Goal: Information Seeking & Learning: Learn about a topic

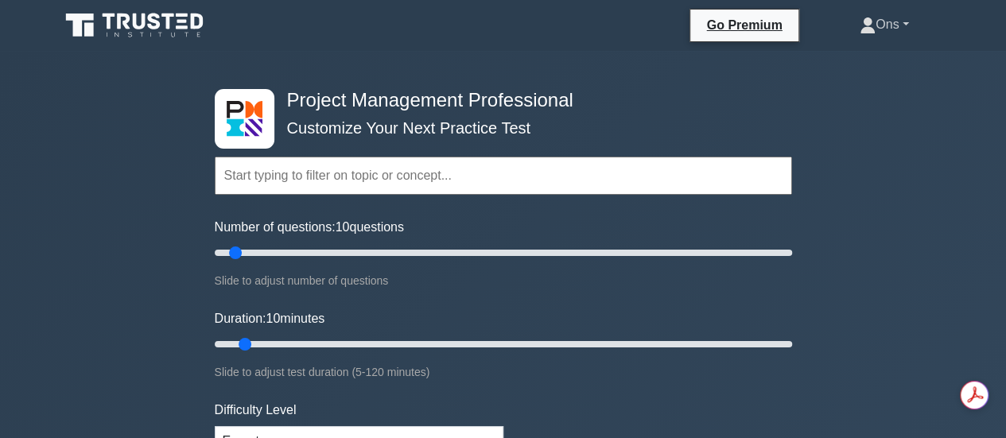
click at [885, 29] on link "Ons" at bounding box center [884, 25] width 125 height 32
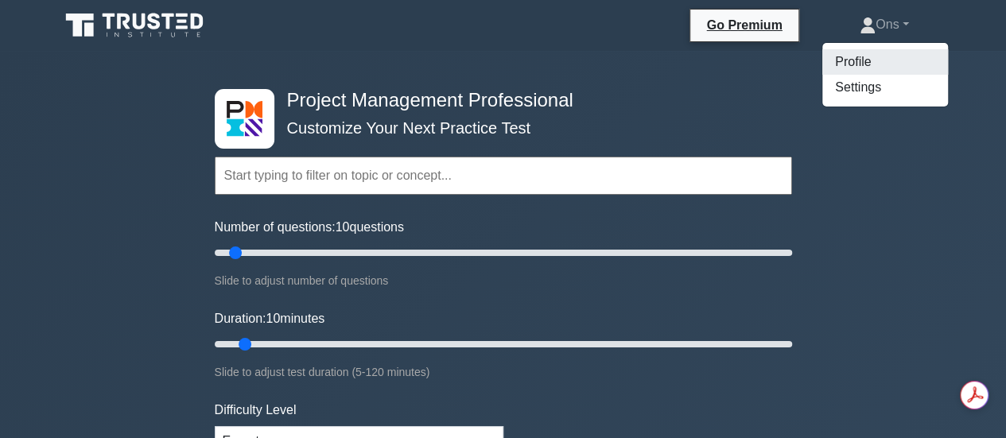
click at [859, 59] on link "Profile" at bounding box center [885, 61] width 126 height 25
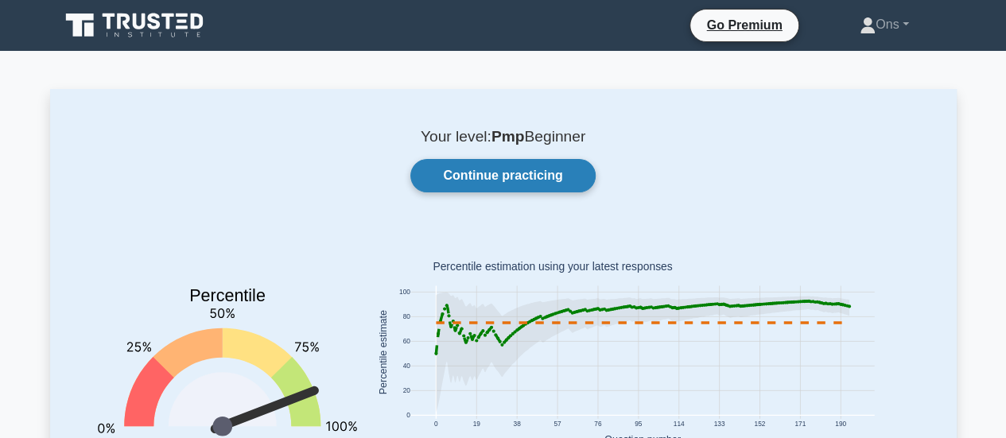
click at [435, 186] on link "Continue practicing" at bounding box center [502, 175] width 185 height 33
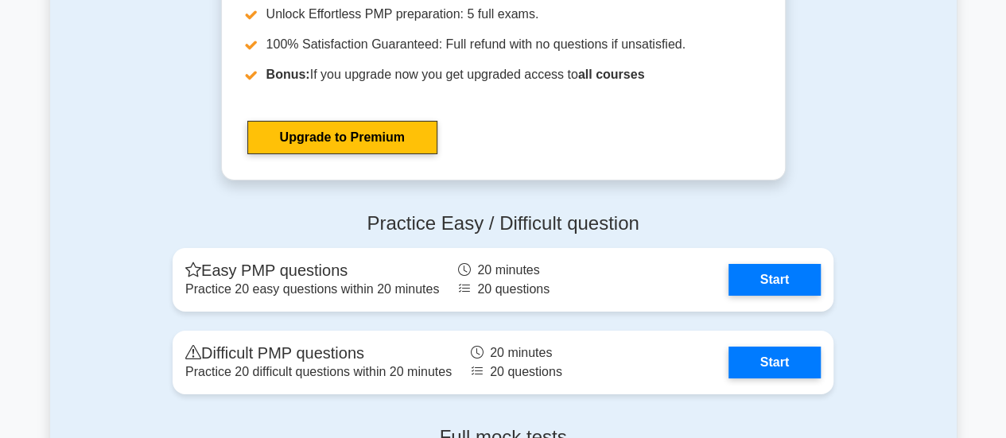
scroll to position [5811, 0]
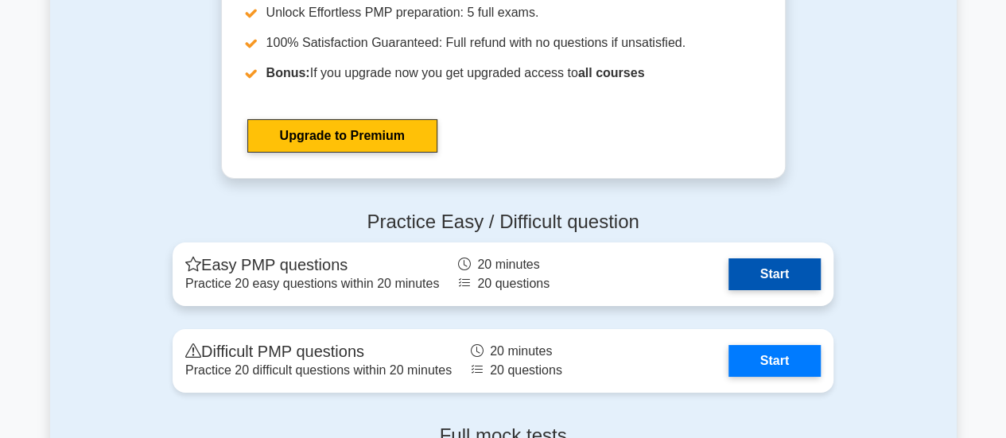
click at [783, 275] on link "Start" at bounding box center [775, 275] width 92 height 32
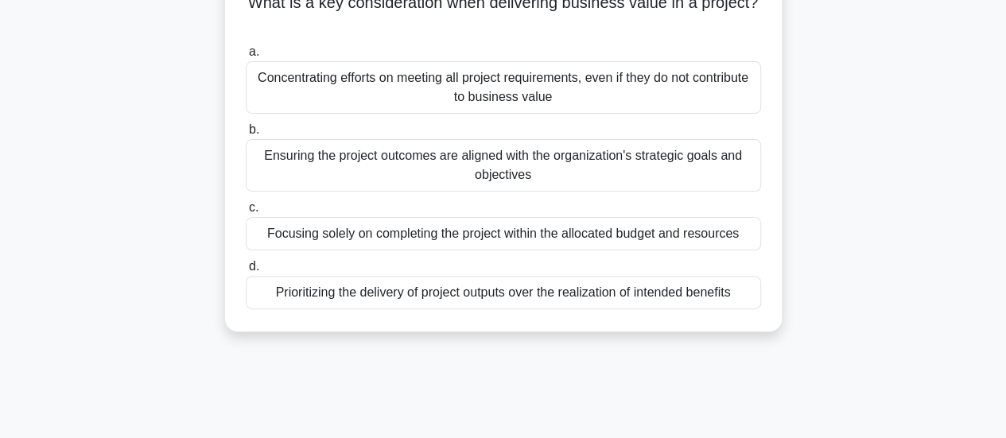
scroll to position [119, 0]
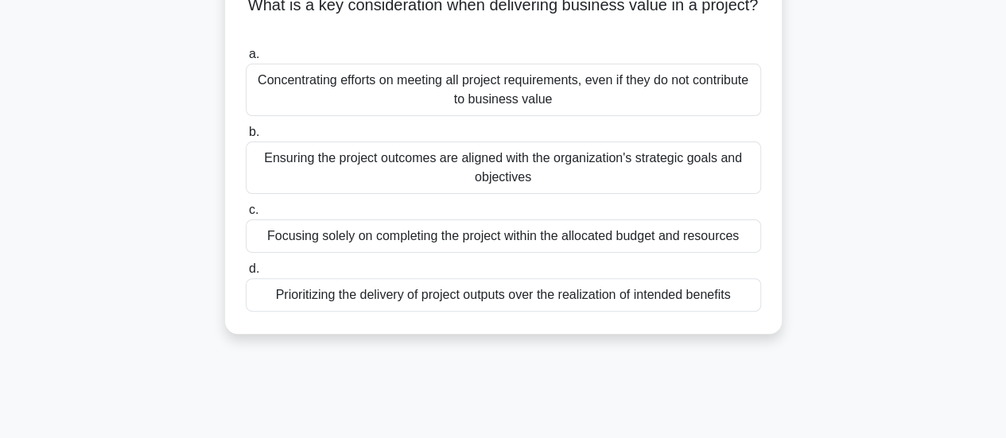
click at [663, 196] on div "a. Concentrating efforts on meeting all project requirements, even if they do n…" at bounding box center [503, 178] width 535 height 274
click at [644, 155] on div "Ensuring the project outcomes are aligned with the organization's strategic goa…" at bounding box center [503, 168] width 515 height 52
click at [246, 138] on input "b. Ensuring the project outcomes are aligned with the organization's strategic …" at bounding box center [246, 132] width 0 height 10
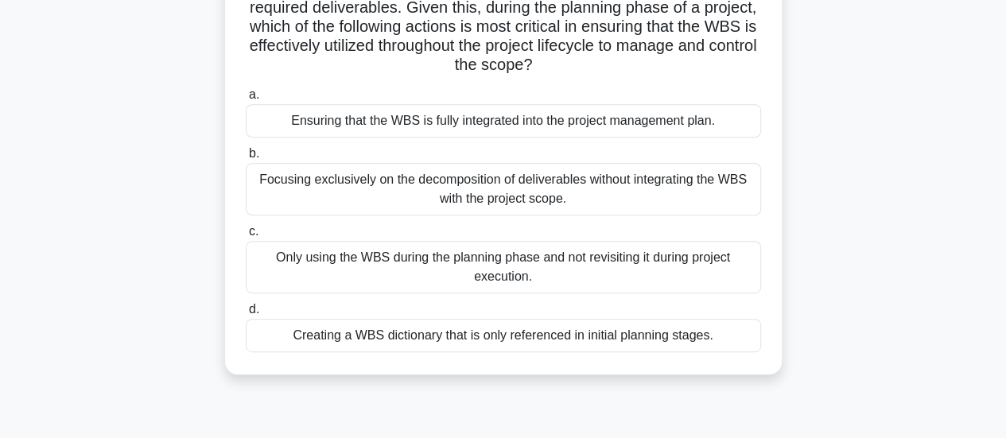
scroll to position [270, 0]
click at [670, 131] on div "Ensuring that the WBS is fully integrated into the project management plan." at bounding box center [503, 119] width 515 height 33
click at [246, 99] on input "a. Ensuring that the WBS is fully integrated into the project management plan." at bounding box center [246, 94] width 0 height 10
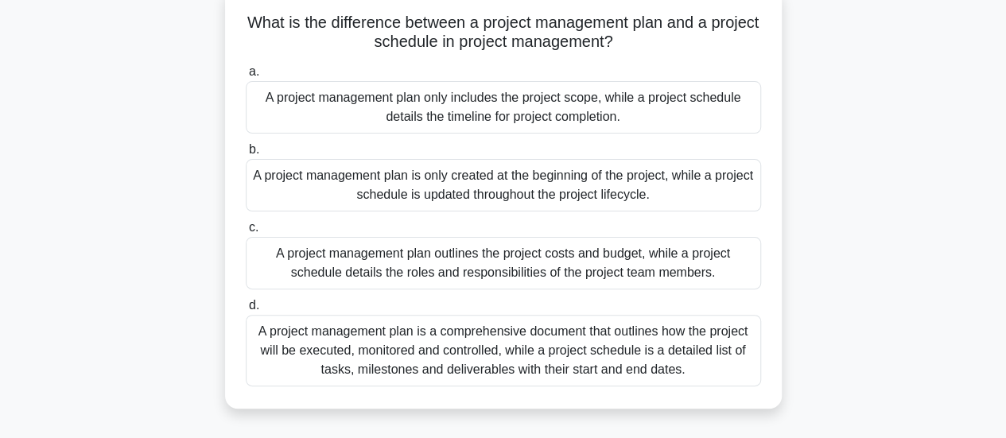
scroll to position [114, 0]
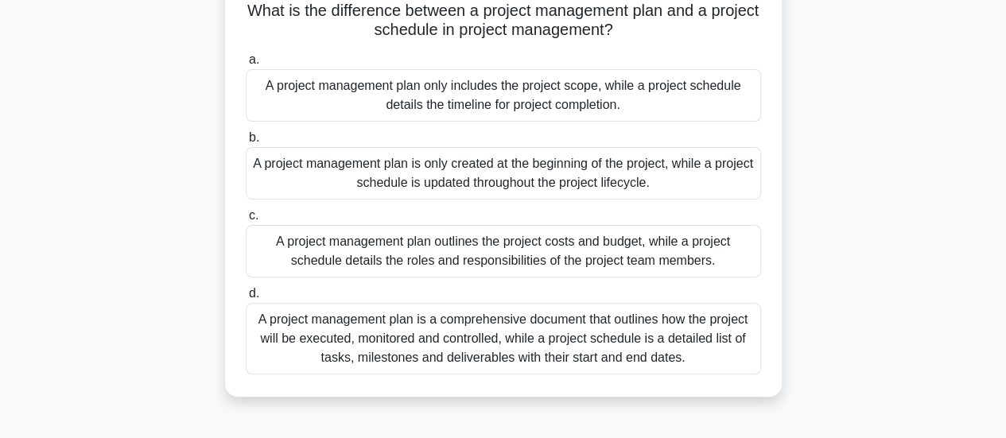
click at [657, 367] on div "A project management plan is a comprehensive document that outlines how the pro…" at bounding box center [503, 339] width 515 height 72
click at [246, 299] on input "d. A project management plan is a comprehensive document that outlines how the …" at bounding box center [246, 294] width 0 height 10
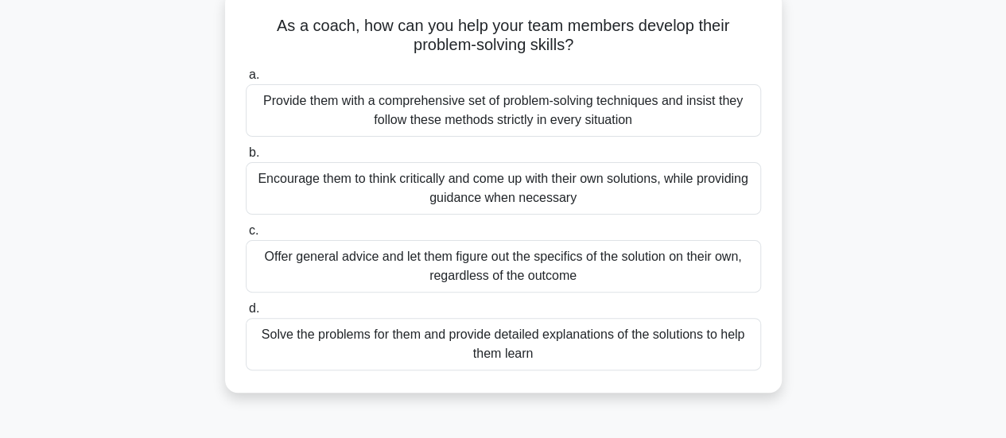
scroll to position [106, 0]
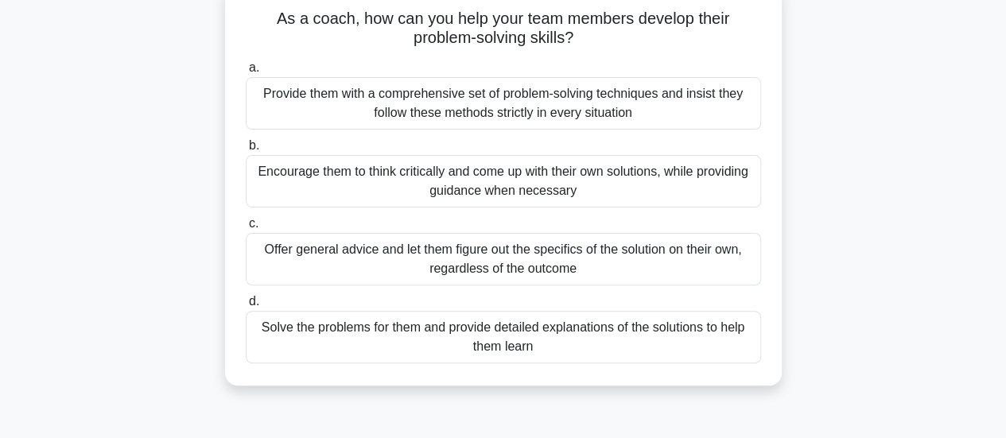
click at [690, 212] on div "a. Provide them with a comprehensive set of problem-solving techniques and insi…" at bounding box center [503, 211] width 535 height 312
click at [682, 184] on div "Encourage them to think critically and come up with their own solutions, while …" at bounding box center [503, 181] width 515 height 52
click at [246, 151] on input "b. Encourage them to think critically and come up with their own solutions, whi…" at bounding box center [246, 146] width 0 height 10
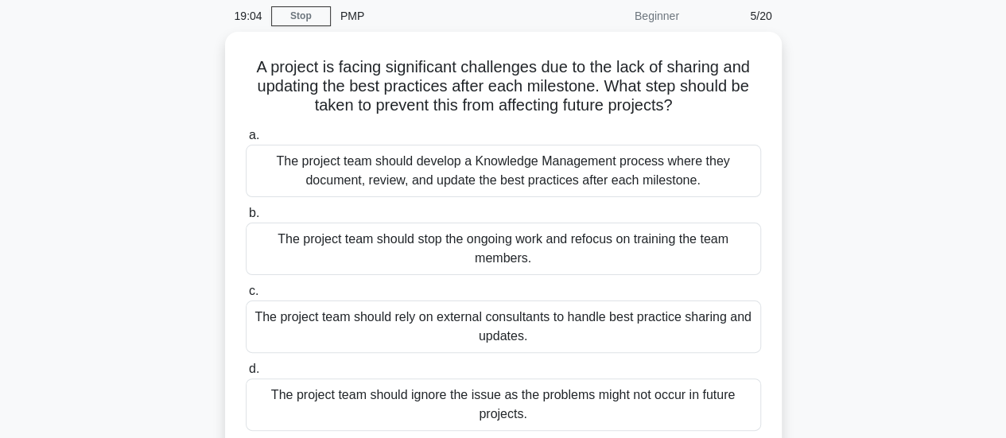
scroll to position [73, 0]
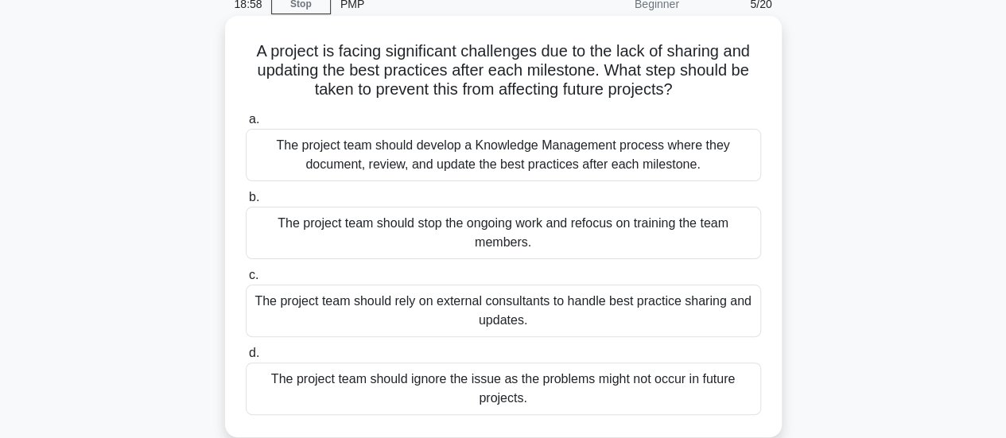
click at [620, 168] on div "The project team should develop a Knowledge Management process where they docum…" at bounding box center [503, 155] width 515 height 52
click at [246, 125] on input "a. The project team should develop a Knowledge Management process where they do…" at bounding box center [246, 120] width 0 height 10
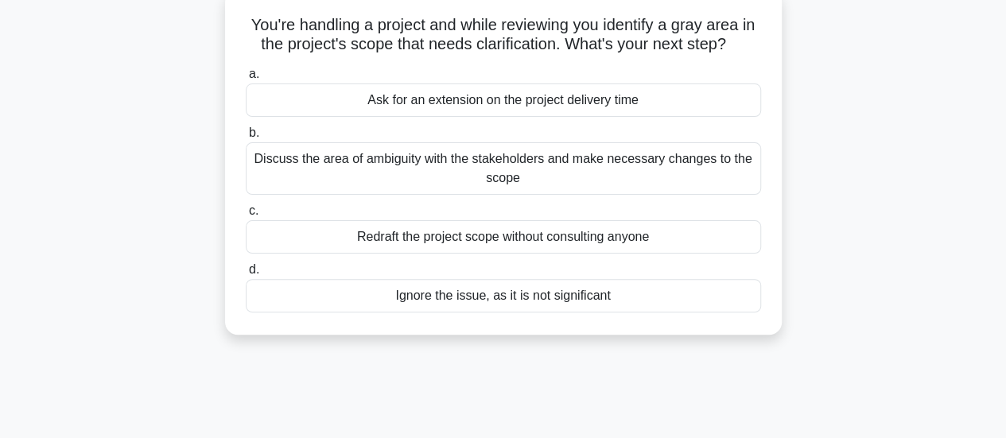
scroll to position [103, 0]
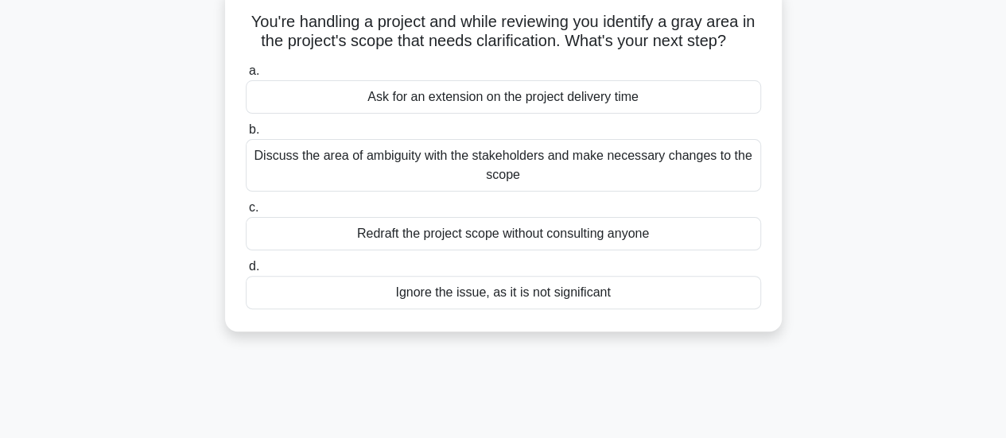
click at [605, 162] on div "Discuss the area of ambiguity with the stakeholders and make necessary changes …" at bounding box center [503, 165] width 515 height 52
click at [246, 135] on input "b. Discuss the area of ambiguity with the stakeholders and make necessary chang…" at bounding box center [246, 130] width 0 height 10
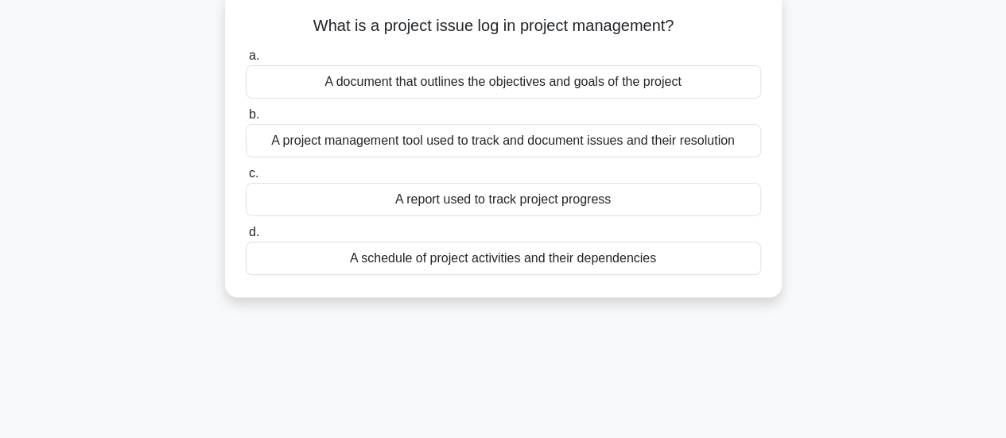
scroll to position [0, 0]
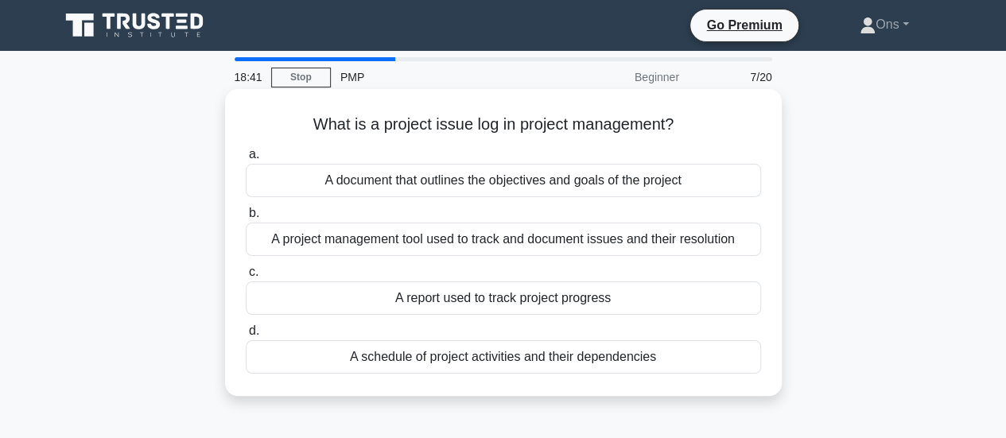
click at [696, 250] on div "A project management tool used to track and document issues and their resolution" at bounding box center [503, 239] width 515 height 33
click at [246, 219] on input "b. A project management tool used to track and document issues and their resolu…" at bounding box center [246, 213] width 0 height 10
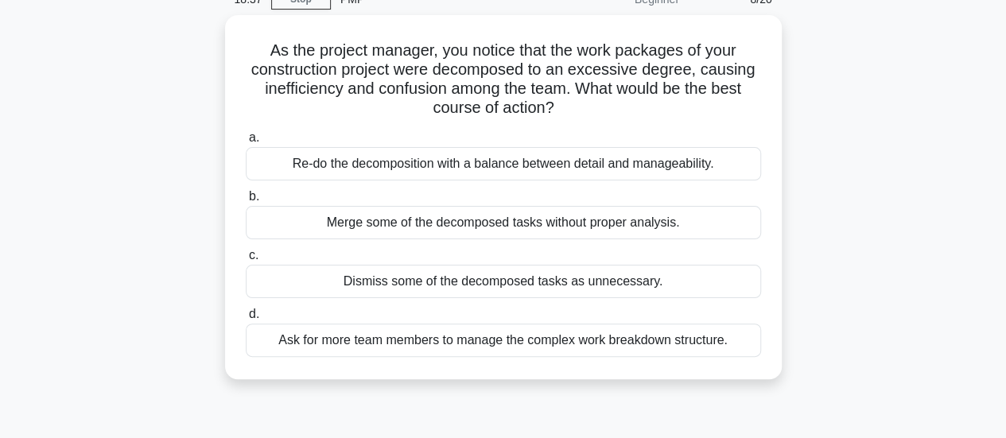
scroll to position [80, 0]
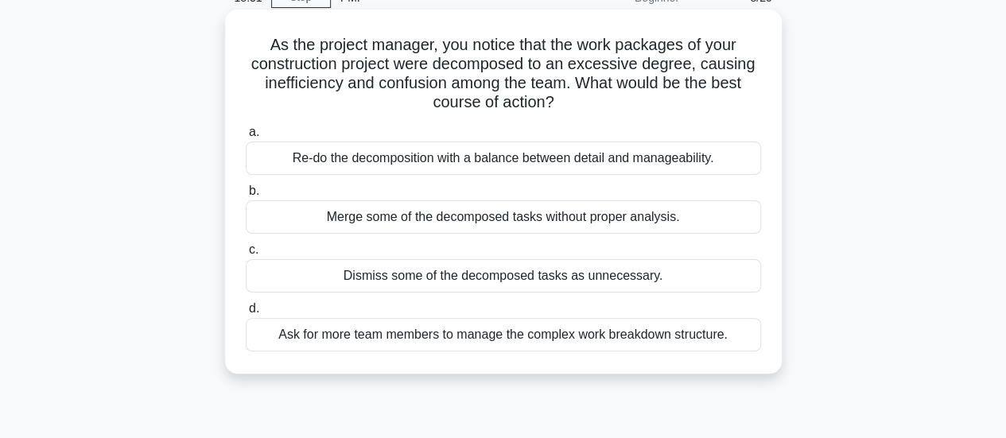
click at [711, 157] on div "Re-do the decomposition with a balance between detail and manageability." at bounding box center [503, 158] width 515 height 33
click at [246, 138] on input "a. Re-do the decomposition with a balance between detail and manageability." at bounding box center [246, 132] width 0 height 10
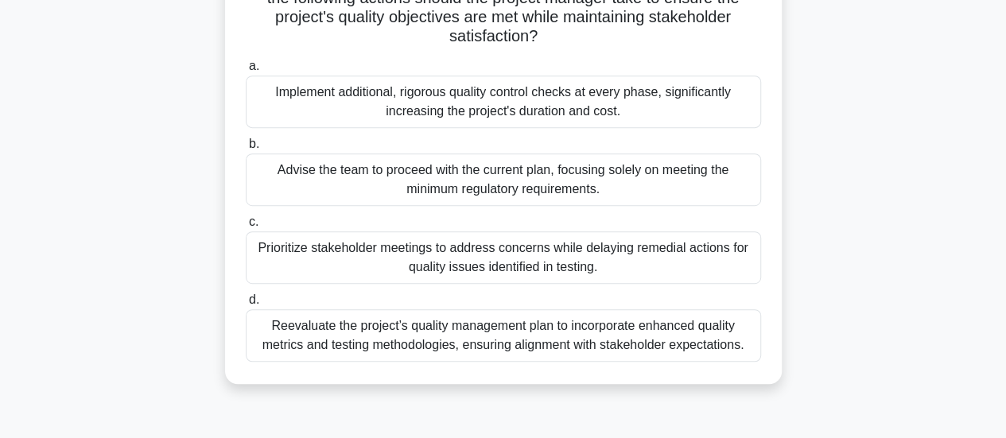
scroll to position [358, 0]
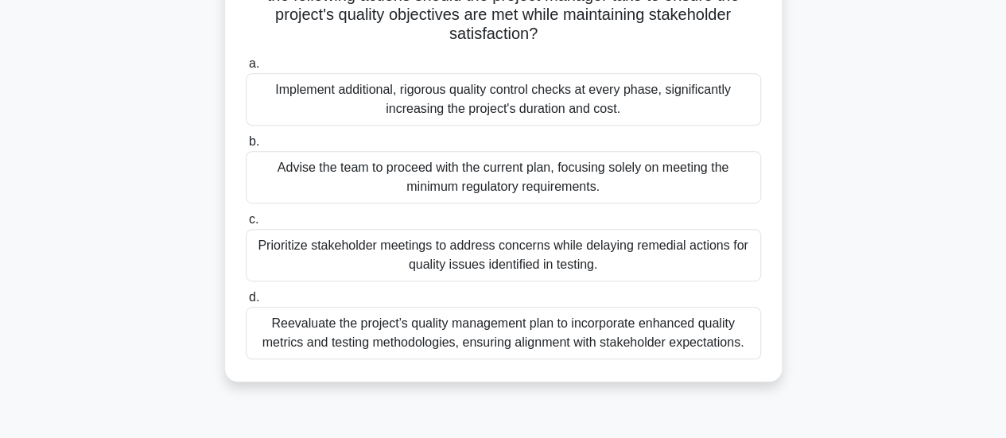
click at [694, 343] on div "Reevaluate the project’s quality management plan to incorporate enhanced qualit…" at bounding box center [503, 333] width 515 height 52
click at [246, 303] on input "d. Reevaluate the project’s quality management plan to incorporate enhanced qua…" at bounding box center [246, 298] width 0 height 10
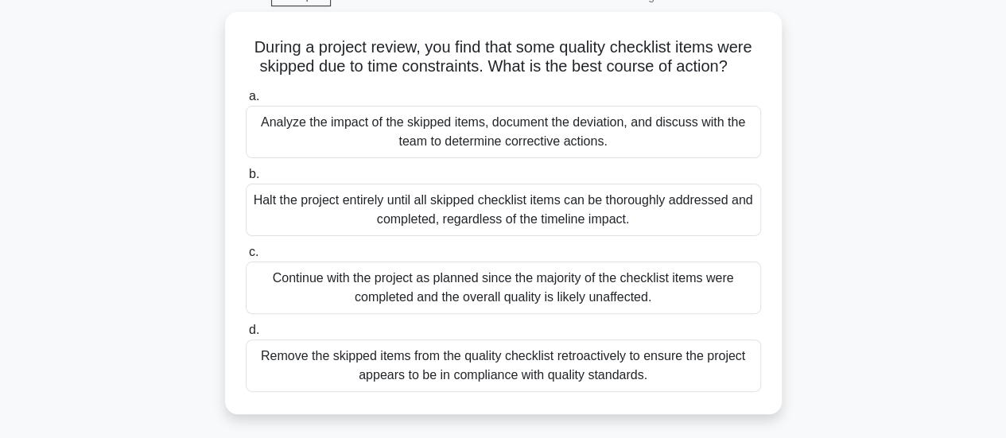
scroll to position [92, 0]
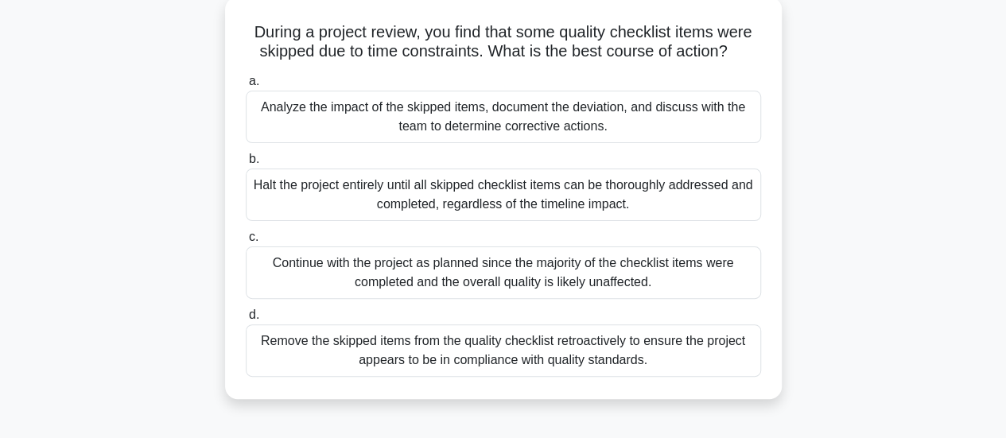
click at [724, 136] on div "Analyze the impact of the skipped items, document the deviation, and discuss wi…" at bounding box center [503, 117] width 515 height 52
click at [246, 87] on input "a. Analyze the impact of the skipped items, document the deviation, and discuss…" at bounding box center [246, 81] width 0 height 10
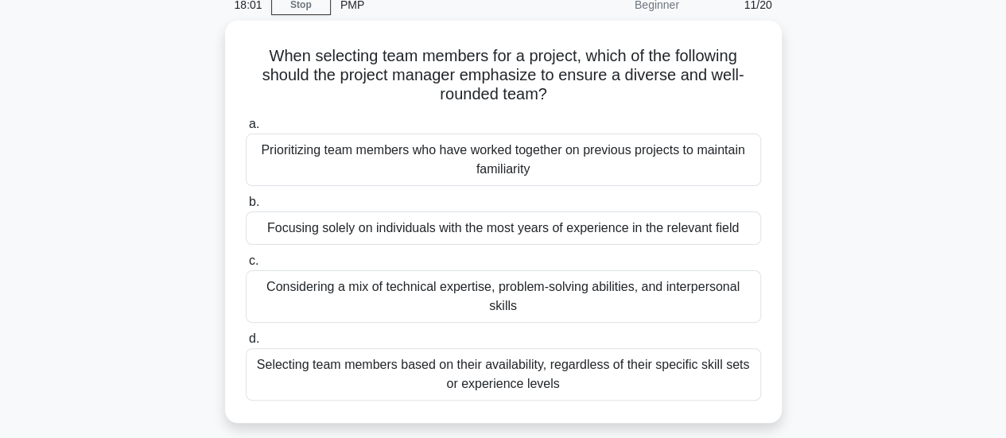
scroll to position [75, 0]
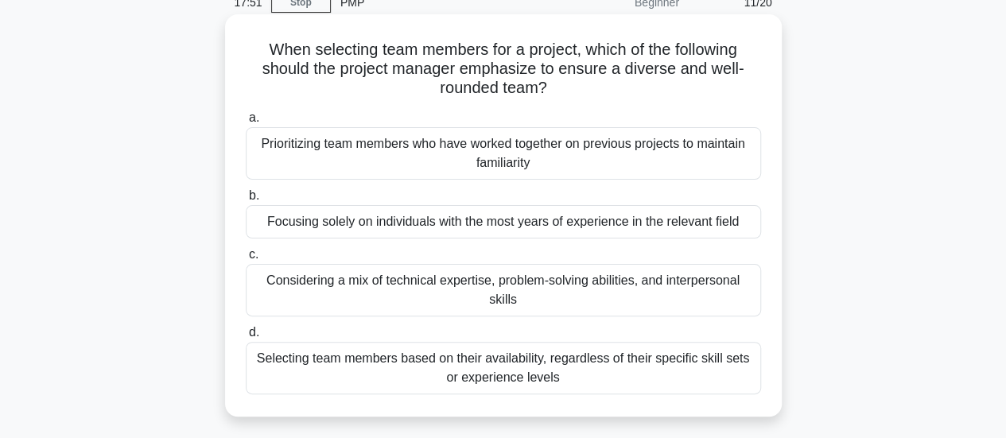
click at [716, 298] on div "Considering a mix of technical expertise, problem-solving abilities, and interp…" at bounding box center [503, 290] width 515 height 52
click at [246, 260] on input "c. Considering a mix of technical expertise, problem-solving abilities, and int…" at bounding box center [246, 255] width 0 height 10
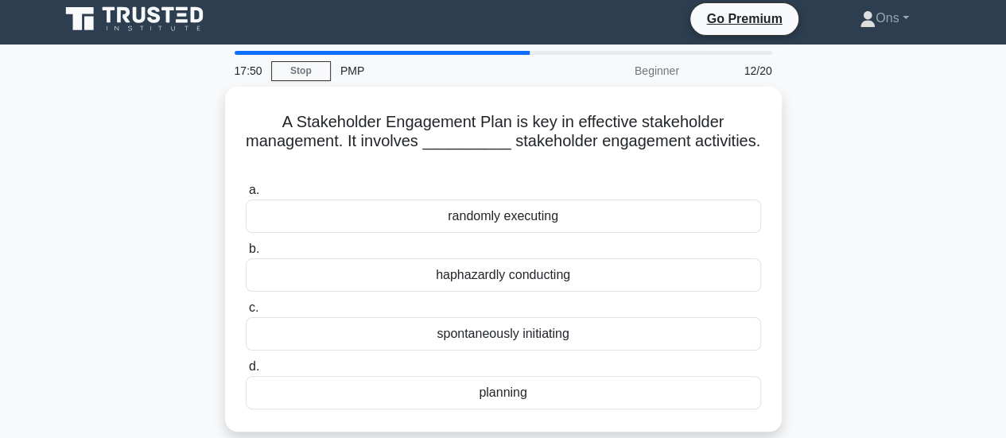
scroll to position [0, 0]
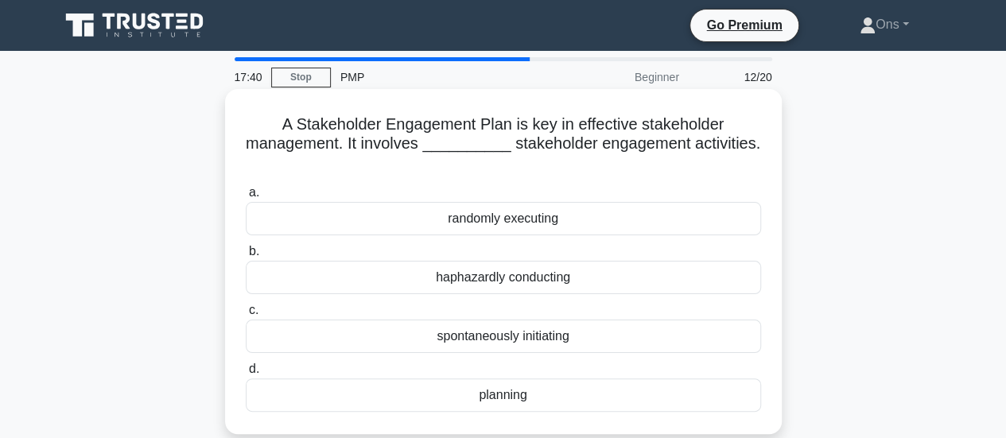
click at [673, 400] on div "planning" at bounding box center [503, 395] width 515 height 33
click at [246, 375] on input "d. planning" at bounding box center [246, 369] width 0 height 10
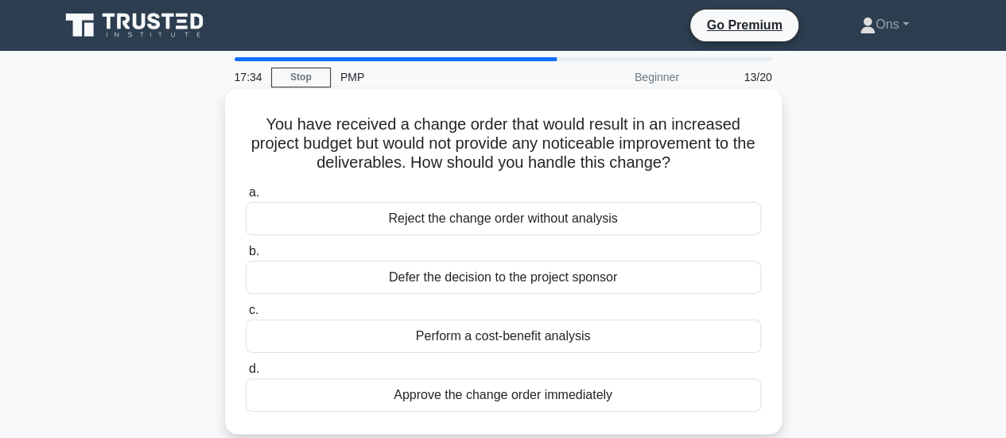
click at [641, 327] on div "Perform a cost-benefit analysis" at bounding box center [503, 336] width 515 height 33
click at [246, 316] on input "c. Perform a cost-benefit analysis" at bounding box center [246, 310] width 0 height 10
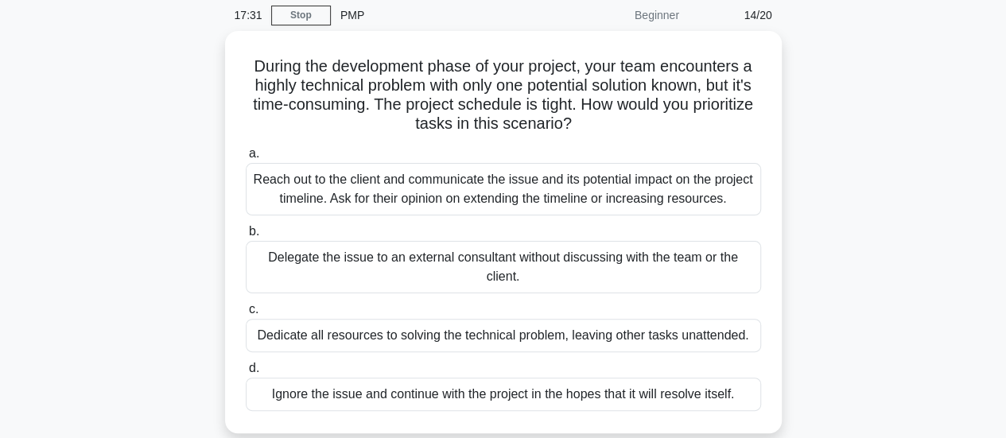
scroll to position [64, 0]
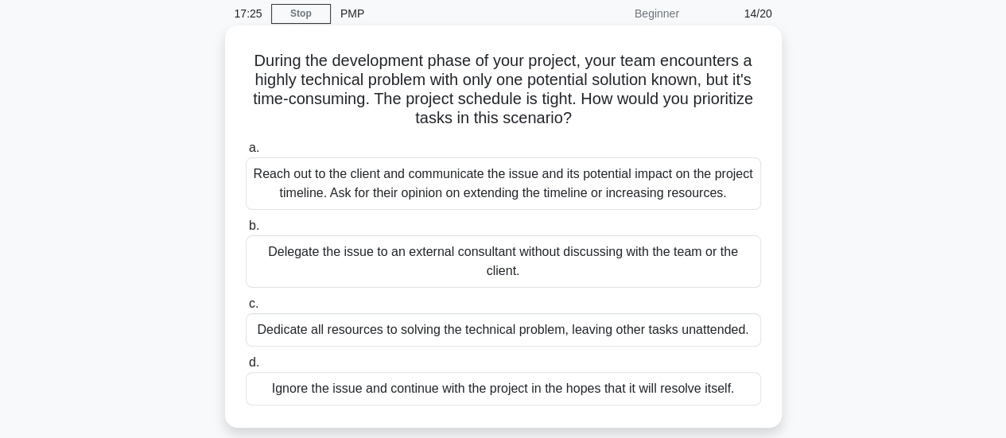
click at [639, 198] on div "Reach out to the client and communicate the issue and its potential impact on t…" at bounding box center [503, 183] width 515 height 52
click at [246, 154] on input "a. Reach out to the client and communicate the issue and its potential impact o…" at bounding box center [246, 148] width 0 height 10
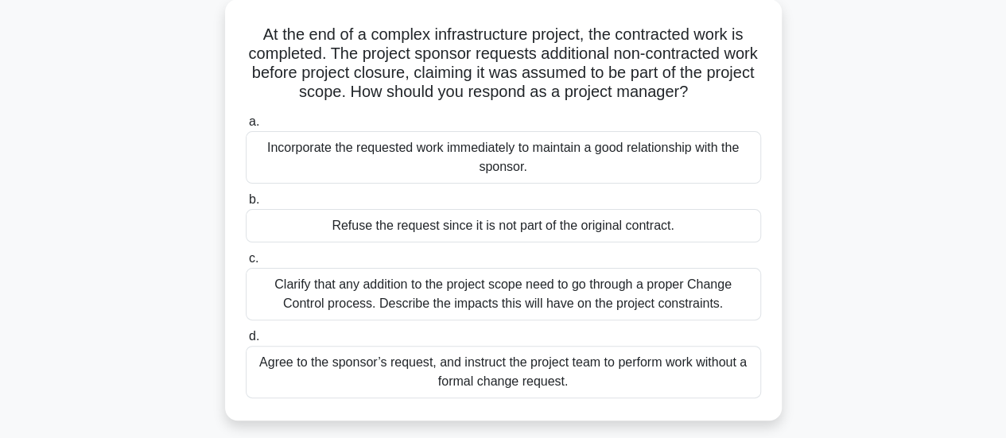
scroll to position [95, 0]
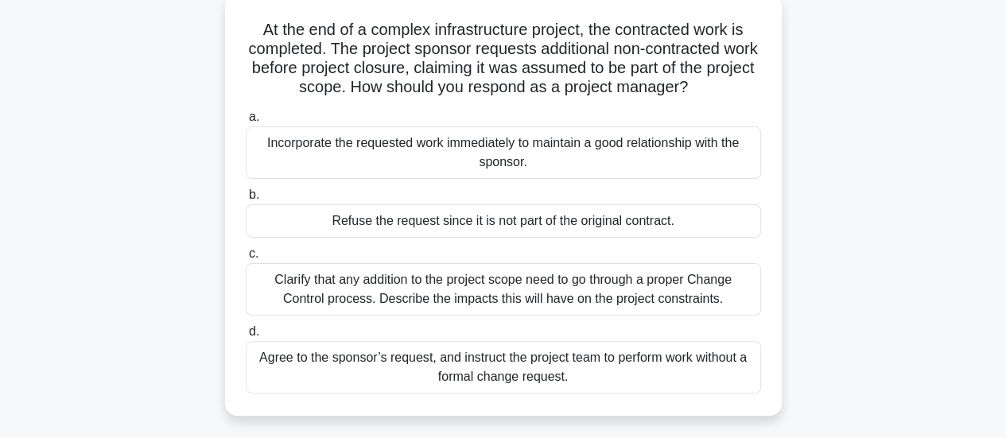
click at [645, 297] on div "Clarify that any addition to the project scope need to go through a proper Chan…" at bounding box center [503, 289] width 515 height 52
click at [246, 259] on input "c. Clarify that any addition to the project scope need to go through a proper C…" at bounding box center [246, 254] width 0 height 10
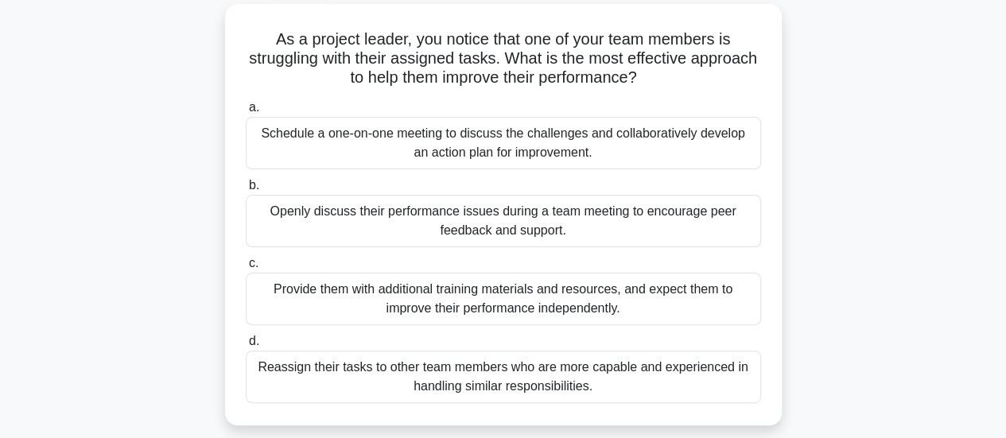
scroll to position [91, 0]
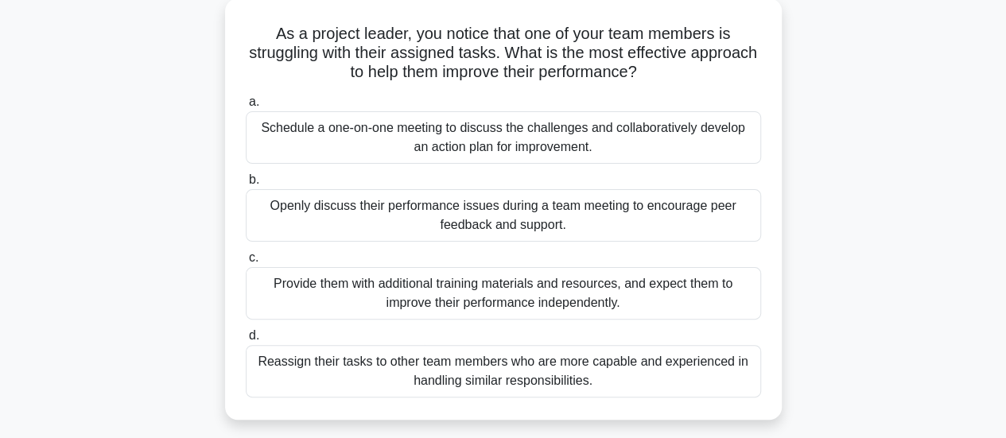
click at [751, 150] on div "Schedule a one-on-one meeting to discuss the challenges and collaboratively dev…" at bounding box center [503, 137] width 515 height 52
click at [246, 107] on input "a. Schedule a one-on-one meeting to discuss the challenges and collaboratively …" at bounding box center [246, 102] width 0 height 10
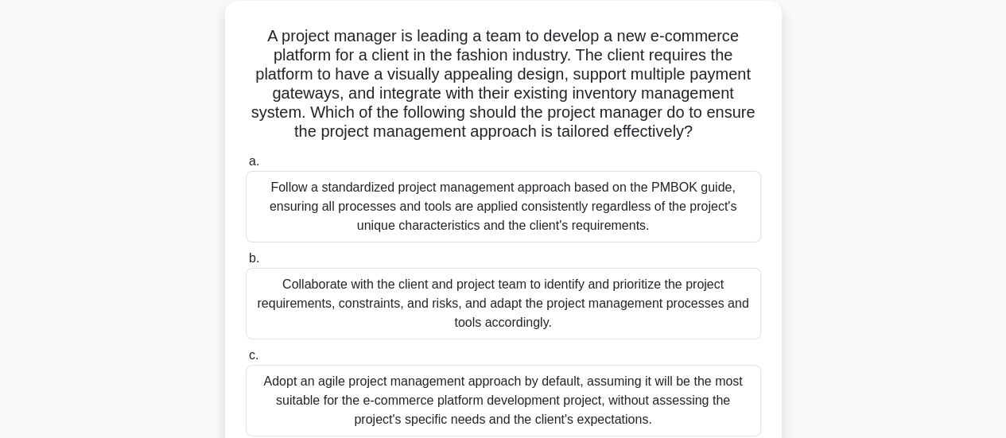
scroll to position [86, 0]
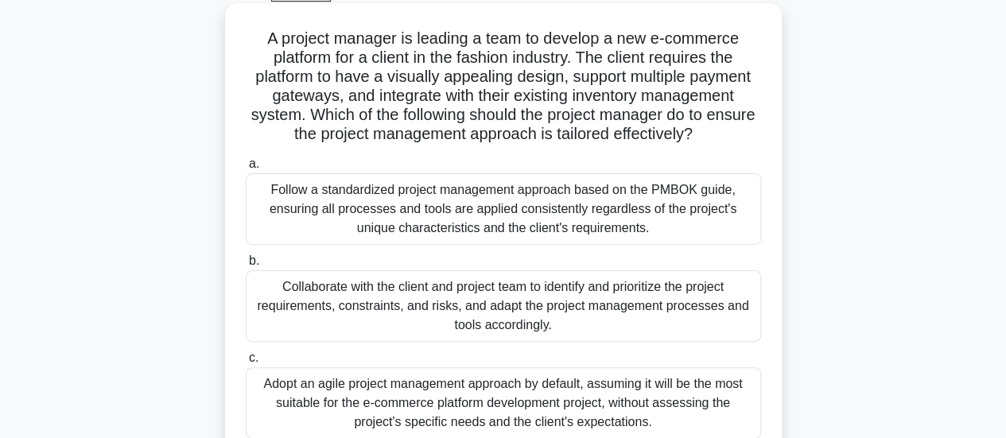
click at [605, 303] on div "Collaborate with the client and project team to identify and prioritize the pro…" at bounding box center [503, 306] width 515 height 72
click at [246, 266] on input "b. Collaborate with the client and project team to identify and prioritize the …" at bounding box center [246, 261] width 0 height 10
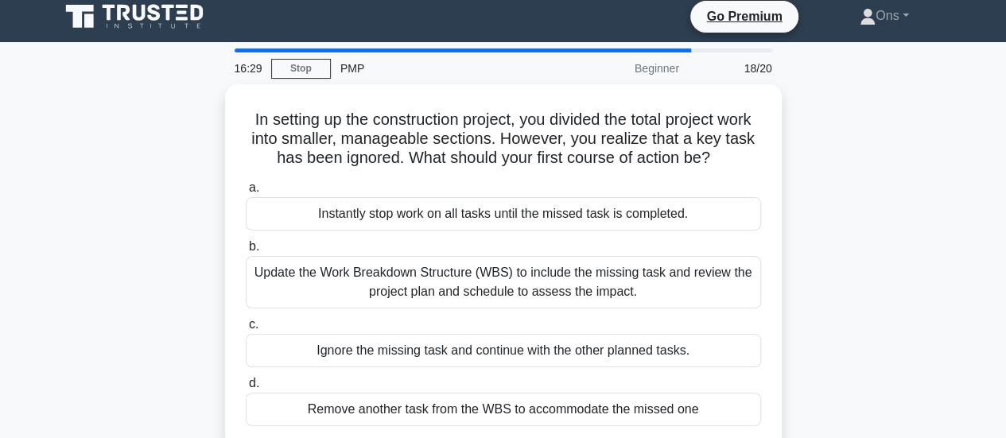
scroll to position [0, 0]
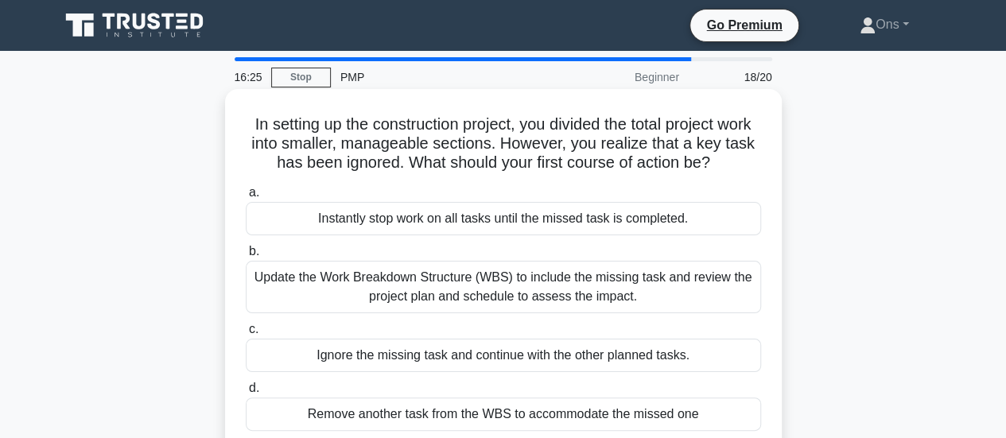
click at [592, 285] on div "Update the Work Breakdown Structure (WBS) to include the missing task and revie…" at bounding box center [503, 287] width 515 height 52
click at [246, 257] on input "b. Update the Work Breakdown Structure (WBS) to include the missing task and re…" at bounding box center [246, 252] width 0 height 10
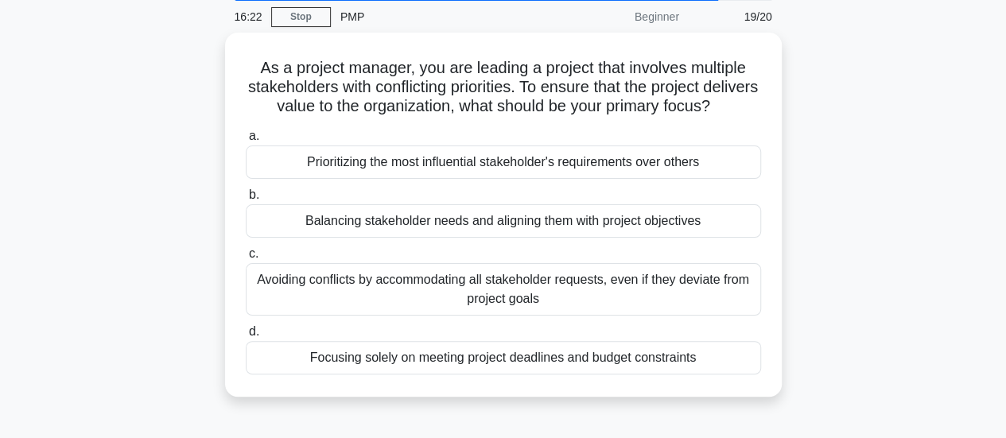
scroll to position [64, 0]
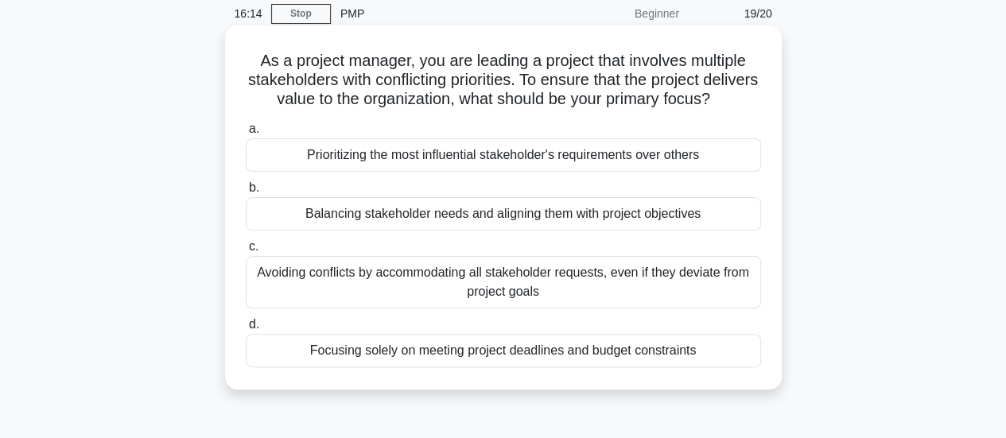
click at [649, 231] on div "Balancing stakeholder needs and aligning them with project objectives" at bounding box center [503, 213] width 515 height 33
click at [246, 193] on input "b. Balancing stakeholder needs and aligning them with project objectives" at bounding box center [246, 188] width 0 height 10
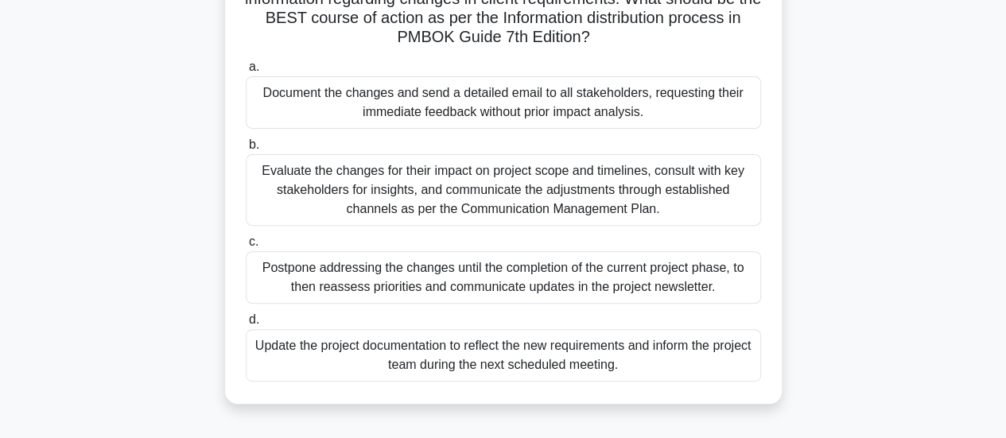
scroll to position [169, 0]
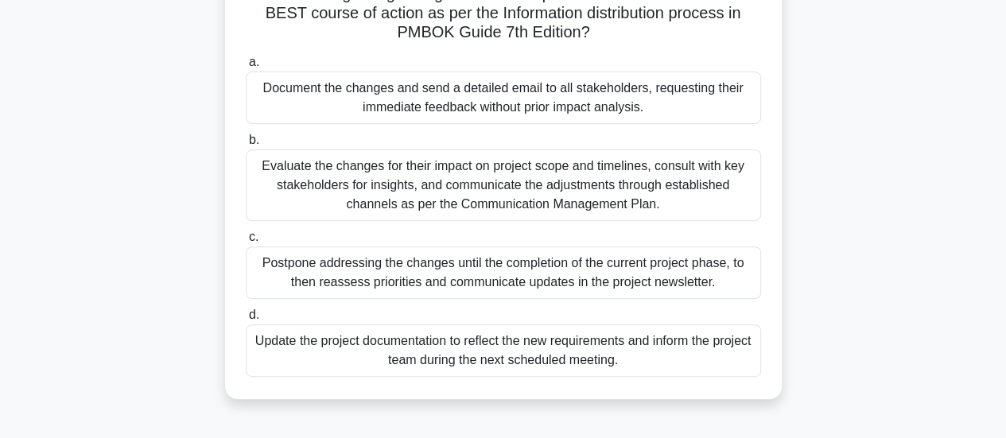
click at [681, 189] on div "Evaluate the changes for their impact on project scope and timelines, consult w…" at bounding box center [503, 186] width 515 height 72
click at [246, 146] on input "b. Evaluate the changes for their impact on project scope and timelines, consul…" at bounding box center [246, 140] width 0 height 10
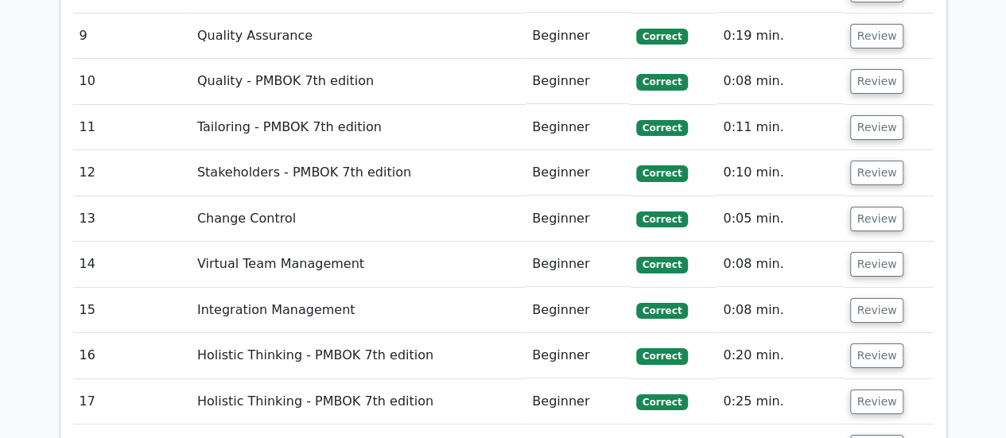
scroll to position [3690, 0]
